Goal: Check status: Check status

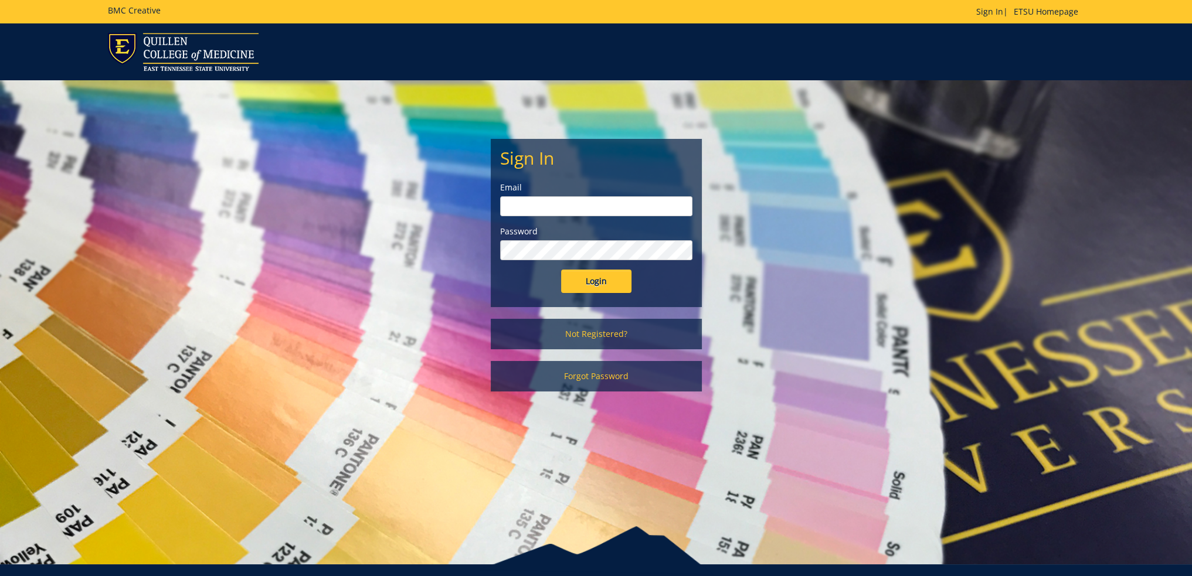
click at [577, 206] on input "email" at bounding box center [596, 206] width 192 height 20
type input "irizarryk@etsu.edu"
click at [561, 270] on input "Login" at bounding box center [596, 281] width 70 height 23
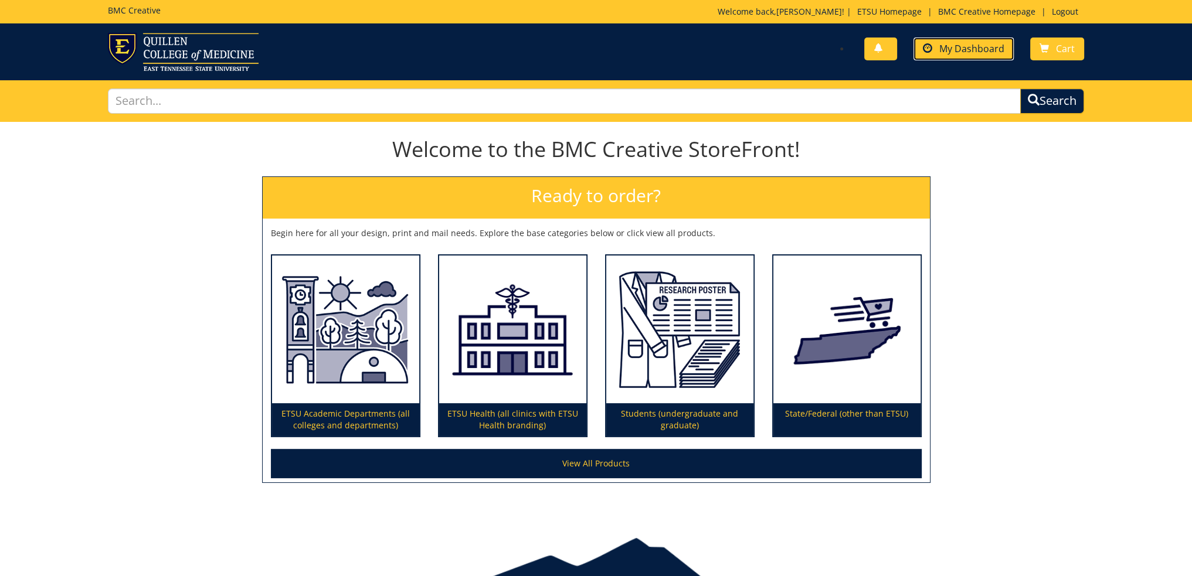
click at [970, 49] on span "My Dashboard" at bounding box center [971, 48] width 65 height 13
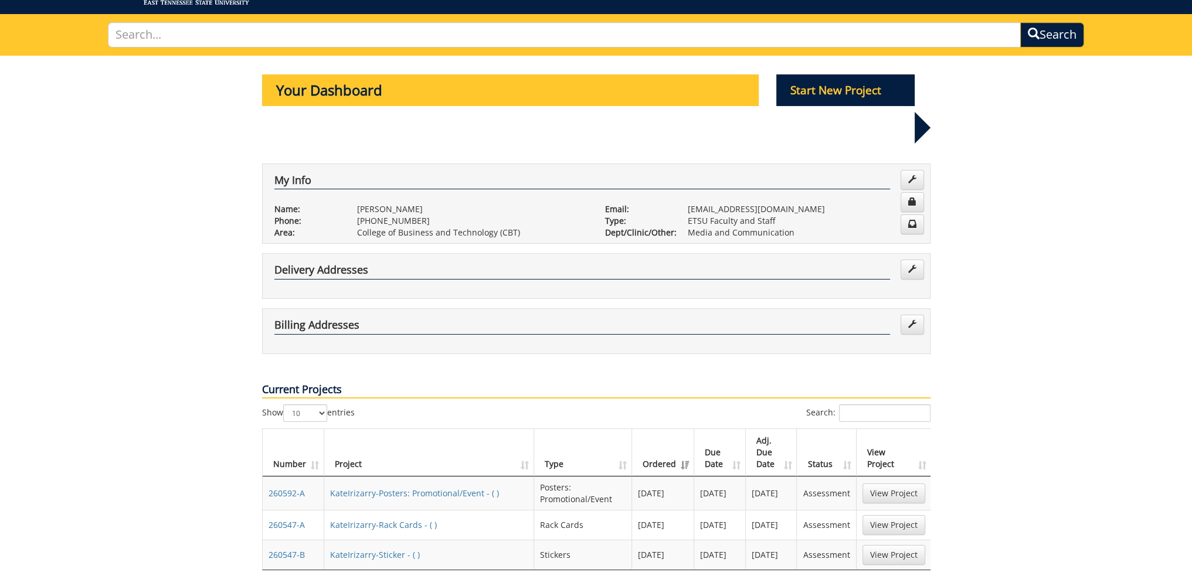
scroll to position [117, 0]
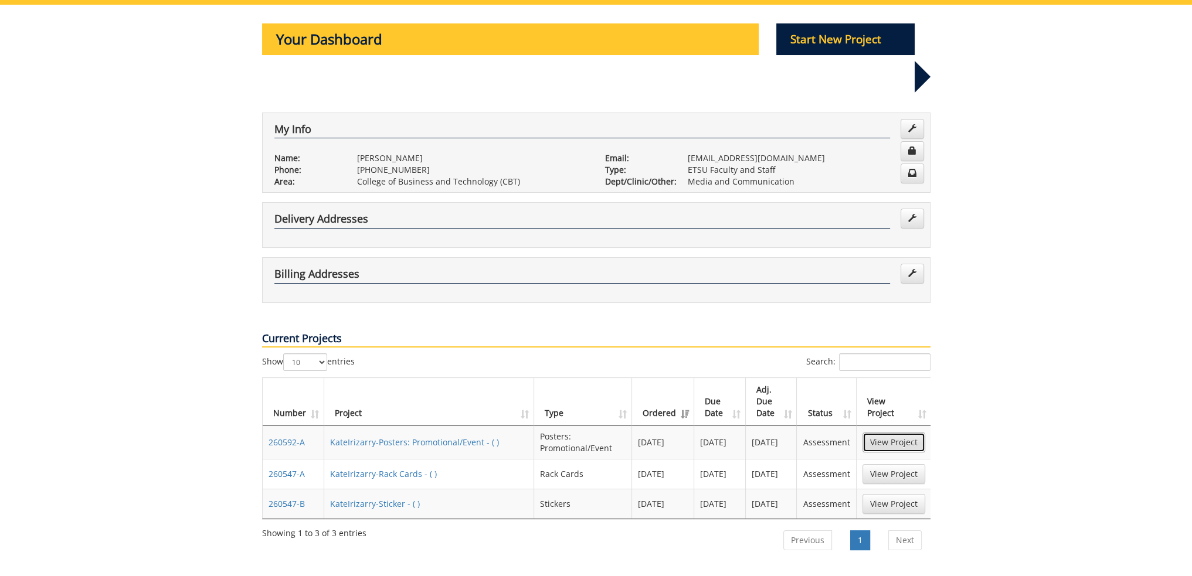
click at [914, 433] on link "View Project" at bounding box center [893, 443] width 63 height 20
